Goal: Information Seeking & Learning: Learn about a topic

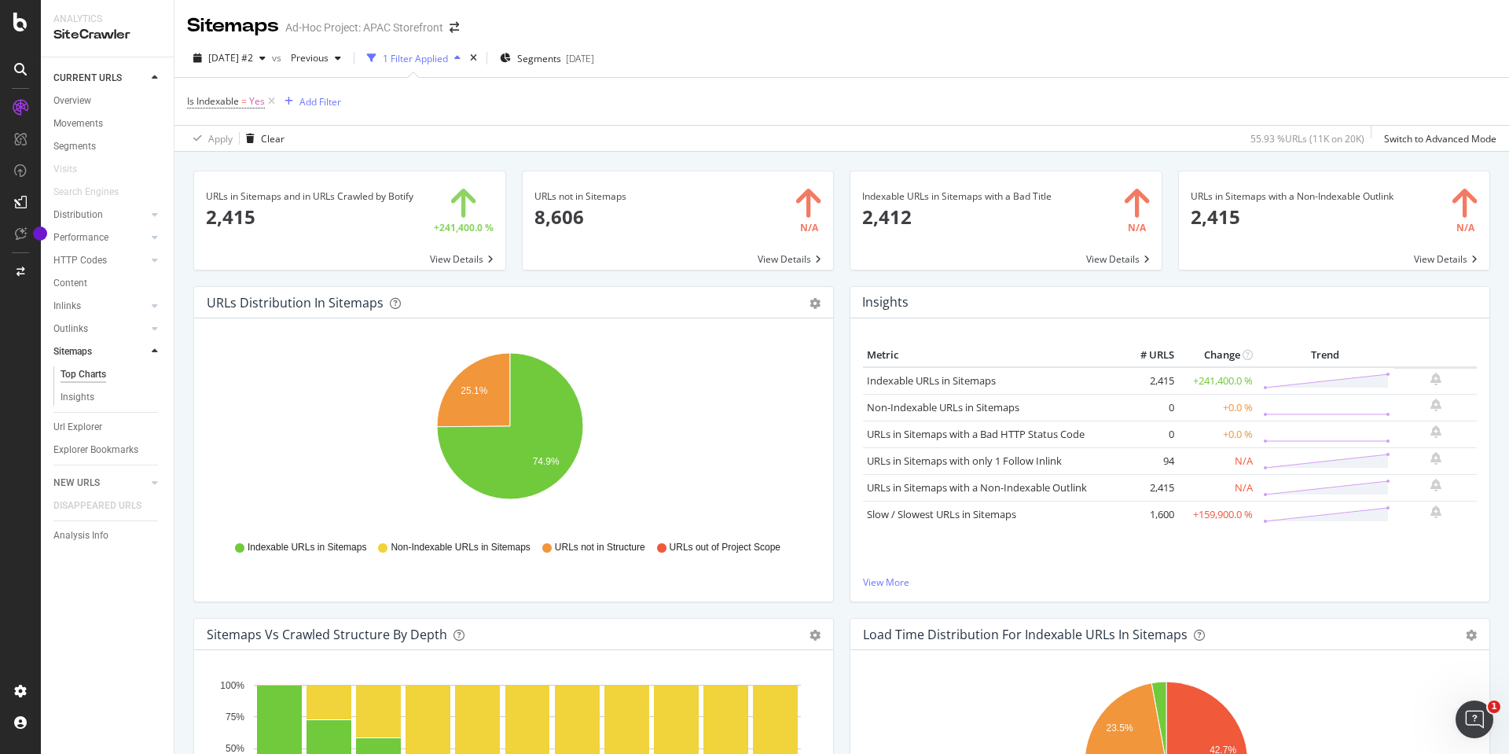
click at [715, 227] on span at bounding box center [678, 220] width 311 height 98
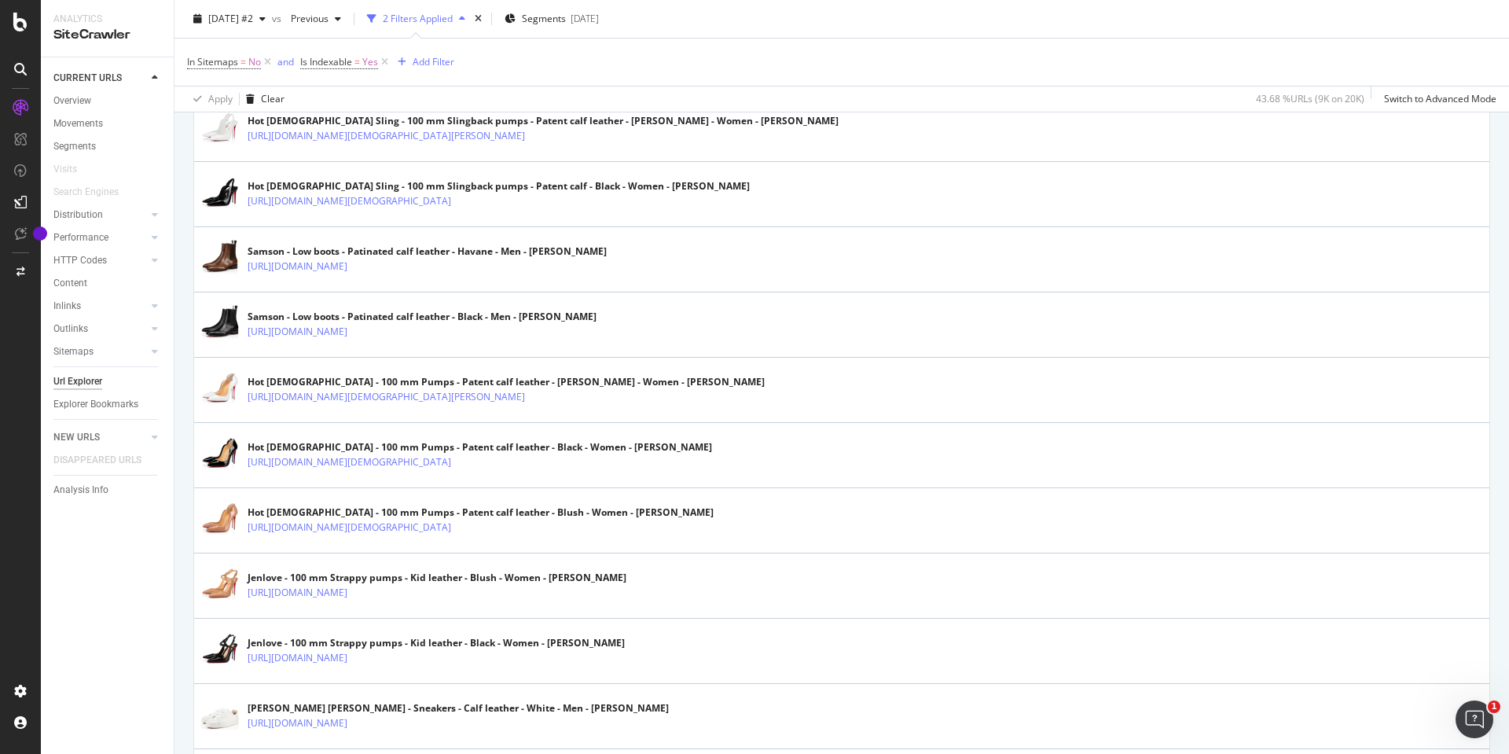
scroll to position [3029, 0]
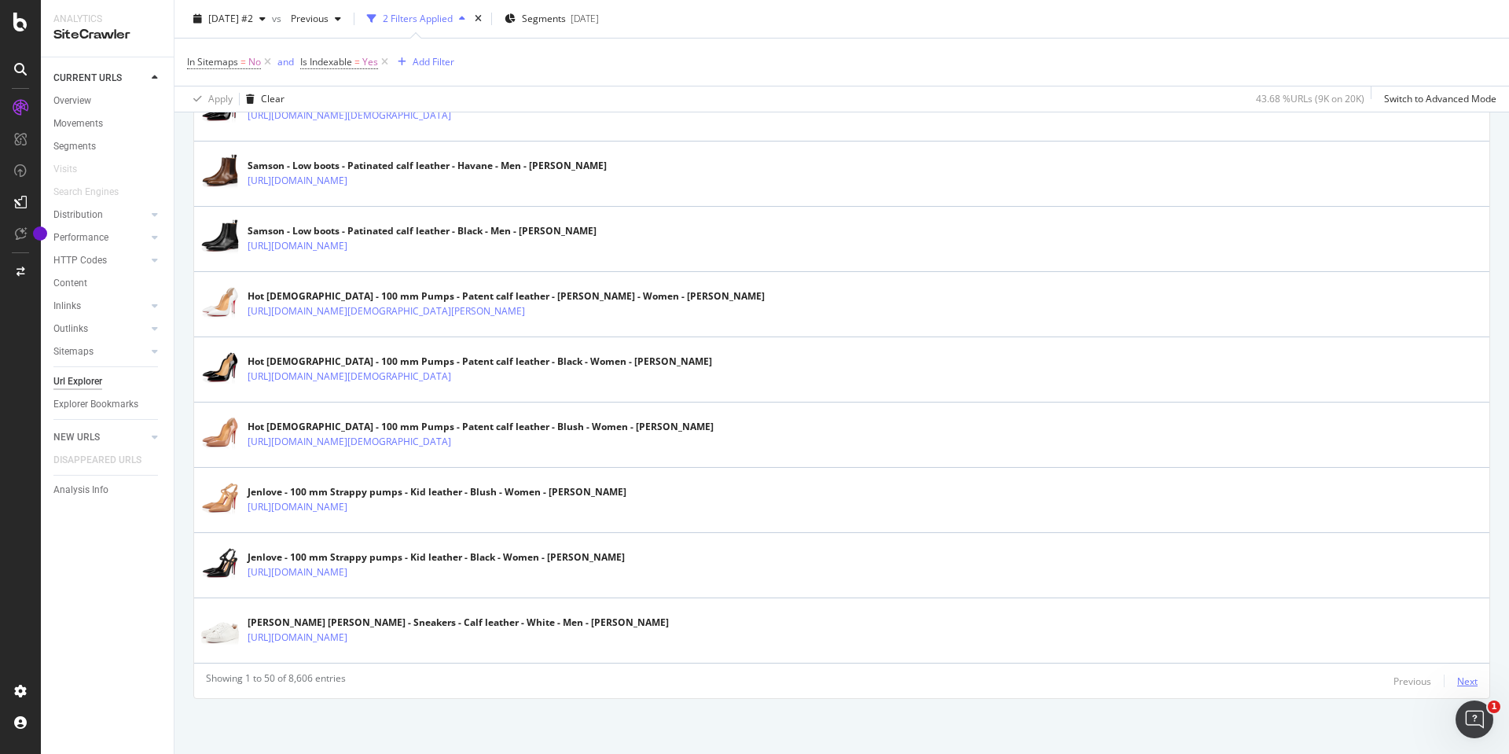
click at [1462, 678] on div "Next" at bounding box center [1468, 681] width 20 height 13
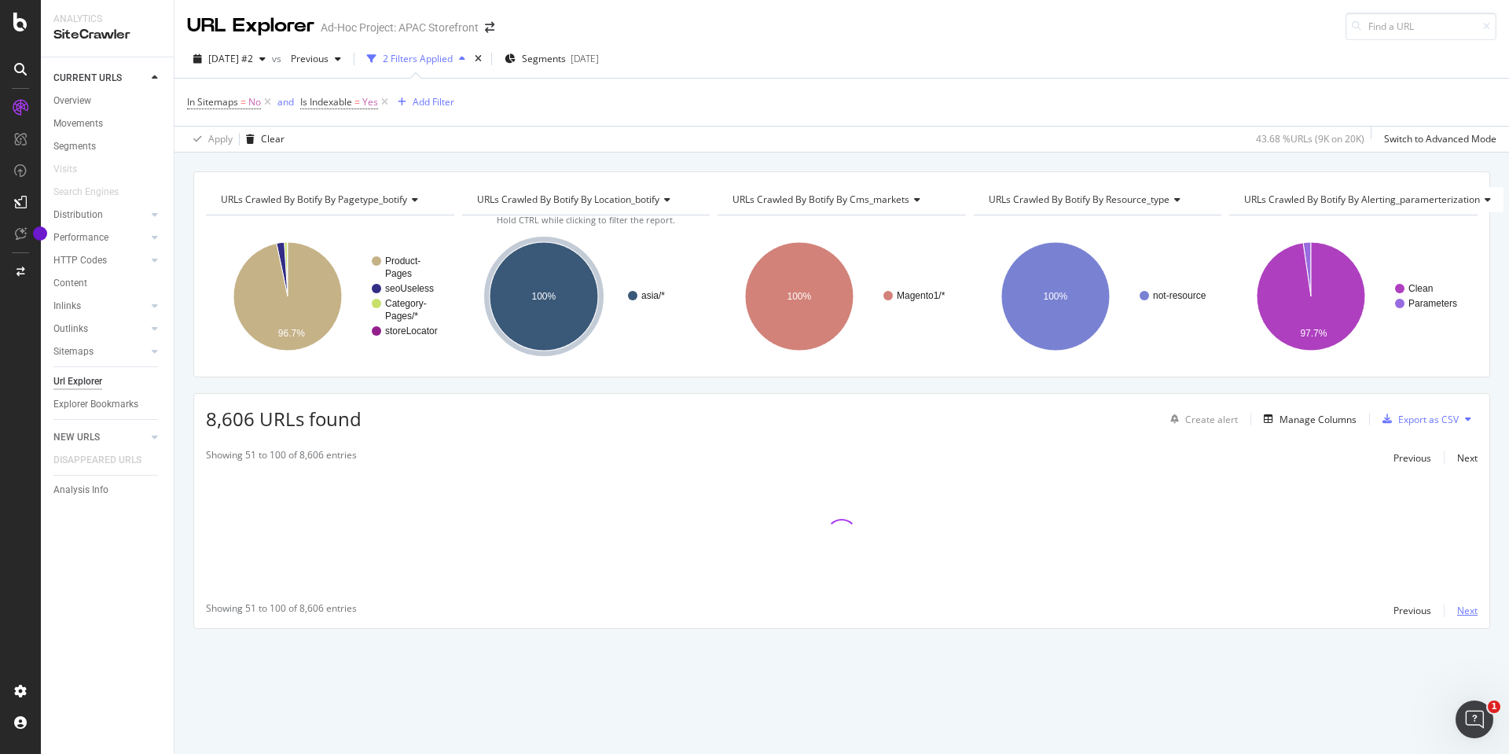
scroll to position [0, 0]
